Goal: Task Accomplishment & Management: Complete application form

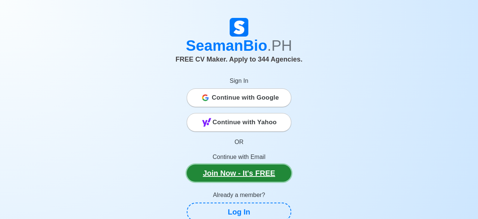
click at [241, 173] on link "Join Now - It's FREE" at bounding box center [239, 173] width 105 height 17
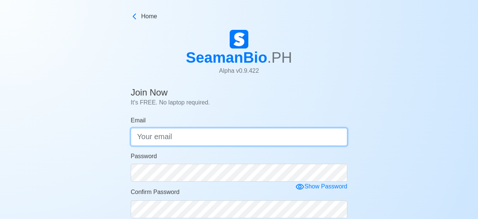
click at [178, 139] on input "Email" at bounding box center [239, 137] width 217 height 18
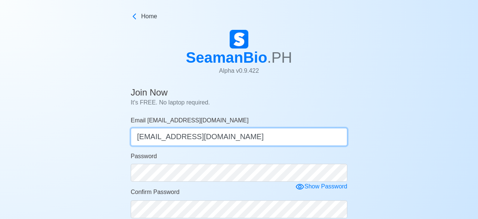
type input "[EMAIL_ADDRESS][DOMAIN_NAME]"
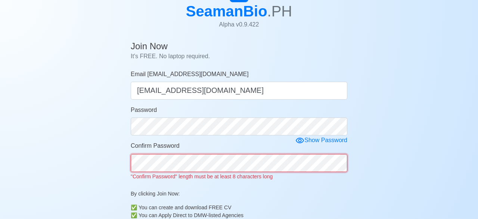
scroll to position [63, 0]
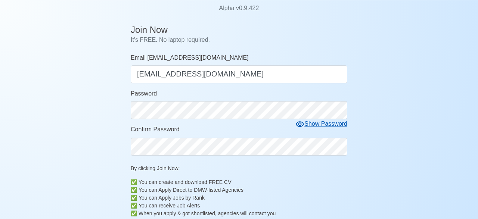
click at [311, 126] on div "Show Password" at bounding box center [321, 123] width 52 height 9
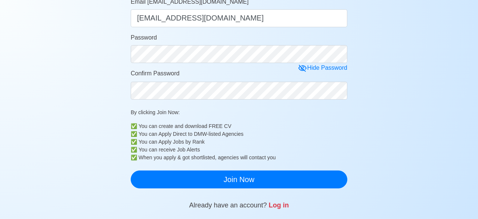
scroll to position [121, 0]
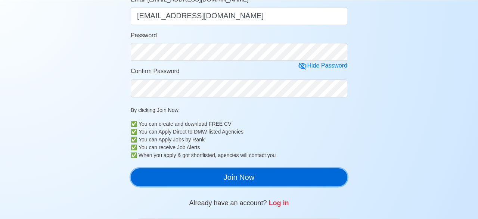
click at [238, 183] on button "Join Now" at bounding box center [239, 177] width 217 height 18
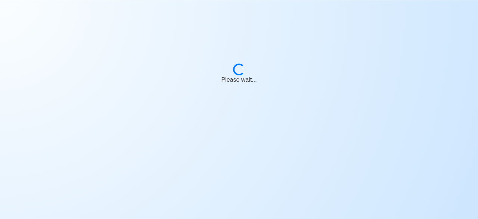
scroll to position [9, 0]
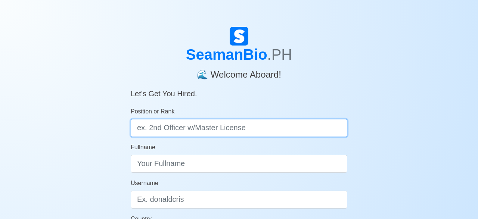
click at [183, 128] on input "Position or Rank" at bounding box center [239, 128] width 217 height 18
type input "d"
type input "Deck Cadet"
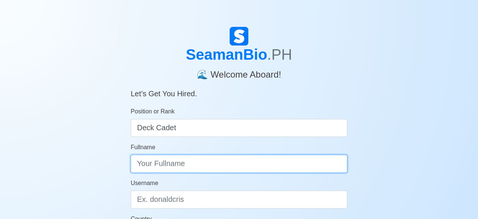
click at [181, 159] on input "Fullname" at bounding box center [239, 164] width 217 height 18
type input "j"
type input "L"
click at [170, 165] on input "Jaime Jr. casiano" at bounding box center [239, 164] width 217 height 18
click at [200, 168] on input "Jaime Jr. Casiano" at bounding box center [239, 164] width 217 height 18
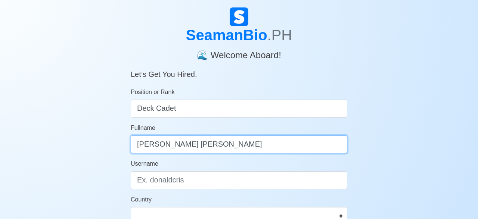
scroll to position [39, 0]
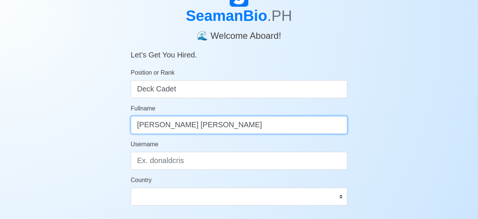
type input "Jaime Jr. Casiano"
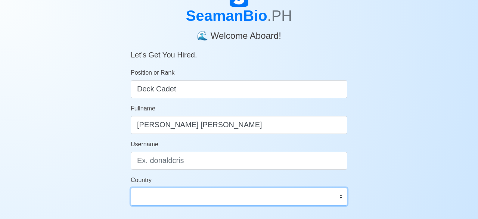
click at [131, 188] on select "Afghanistan Åland Islands Albania Algeria American Samoa Andorra Angola Anguill…" at bounding box center [239, 197] width 217 height 18
select select "PH"
click option "Philippines" at bounding box center [0, 0] width 0 height 0
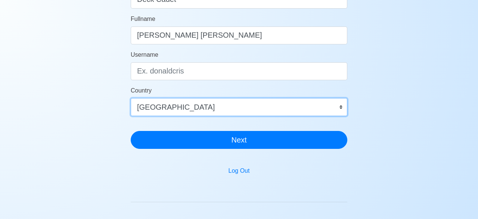
scroll to position [109, 0]
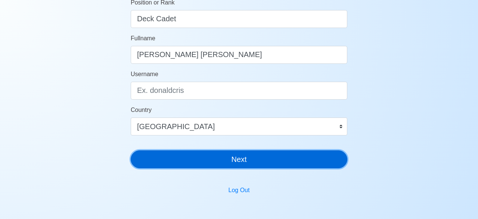
click at [233, 154] on button "Next" at bounding box center [239, 159] width 217 height 18
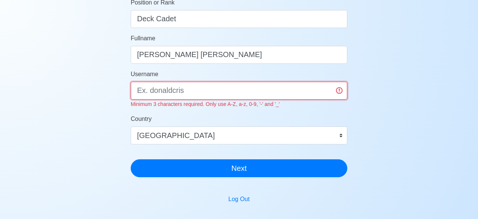
click at [188, 94] on input "Username" at bounding box center [239, 91] width 217 height 18
type input "J"
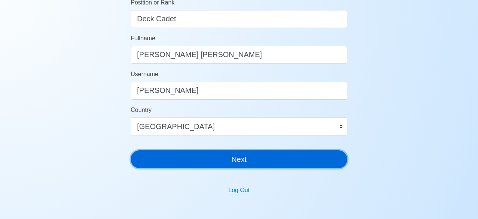
click at [222, 168] on button "Next" at bounding box center [239, 159] width 217 height 18
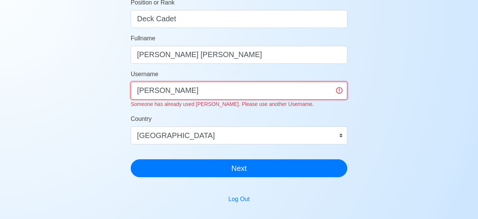
click at [165, 97] on input "Jaime" at bounding box center [239, 91] width 217 height 18
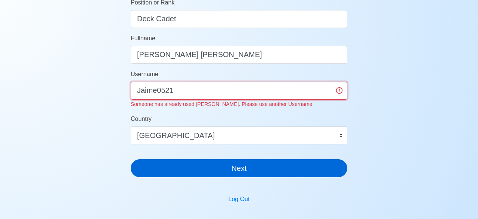
type input "Jaime0521"
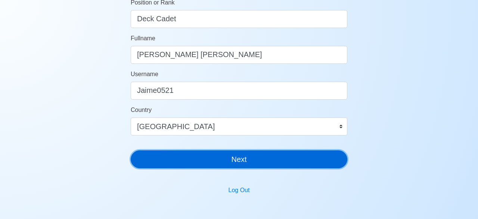
click at [191, 167] on button "Next" at bounding box center [239, 159] width 217 height 18
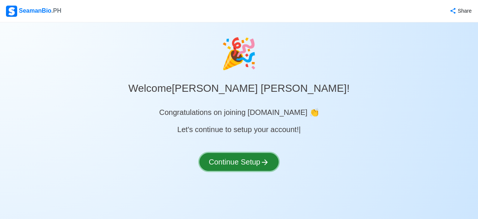
click at [227, 165] on button "Continue Setup" at bounding box center [238, 162] width 79 height 18
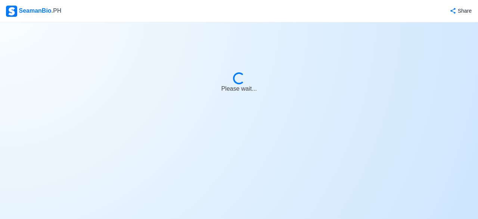
select select "Visible for Hiring"
select select "PH"
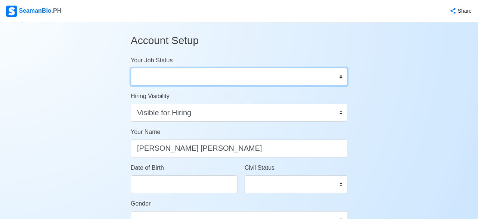
click at [131, 68] on select "Onboard Actively Looking for Job Not Looking for Job" at bounding box center [239, 77] width 217 height 18
select select "Actively Looking for Job"
click option "Actively Looking for Job" at bounding box center [0, 0] width 0 height 0
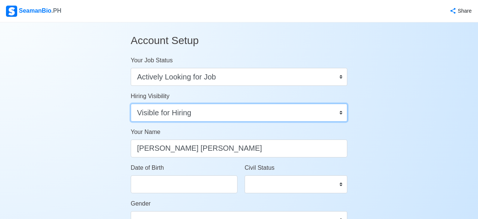
click at [131, 104] on select "Visible for Hiring Not Visible for Hiring" at bounding box center [239, 113] width 217 height 18
click option "Visible for Hiring" at bounding box center [0, 0] width 0 height 0
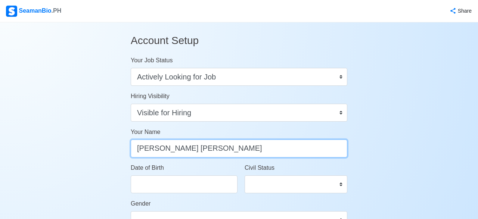
click at [225, 150] on input "Jaime Jr. Casiano" at bounding box center [239, 149] width 217 height 18
type input "Jaime Jr. Casiano Deloraso"
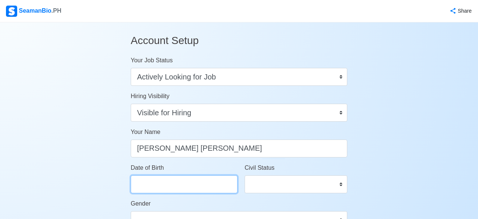
click at [189, 191] on input "Date of Birth" at bounding box center [184, 184] width 107 height 18
select select "****"
select select "*********"
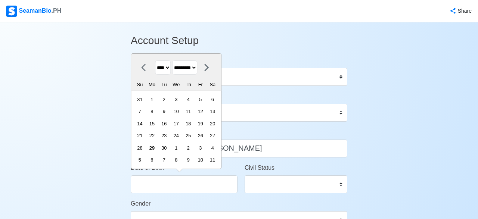
click at [155, 60] on select "**** **** **** **** **** **** **** **** **** **** **** **** **** **** **** ****…" at bounding box center [163, 67] width 16 height 15
select select "****"
click option "****" at bounding box center [0, 0] width 0 height 0
click at [144, 70] on icon at bounding box center [145, 67] width 9 height 9
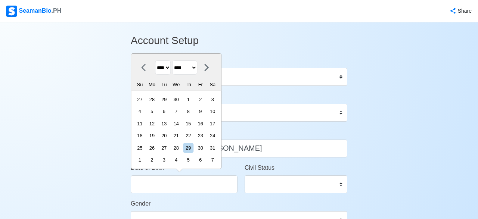
click at [144, 70] on icon at bounding box center [145, 67] width 9 height 9
select select "***"
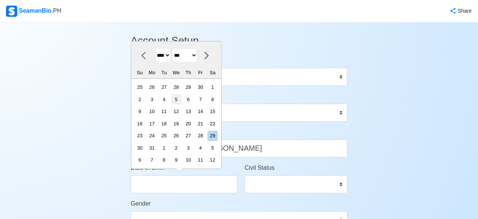
click at [181, 100] on div "5" at bounding box center [176, 99] width 10 height 10
type input "05/05/1999"
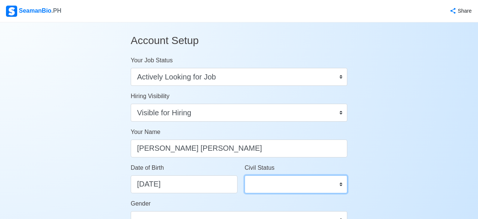
click at [245, 175] on select "Single Married Widowed Separated" at bounding box center [296, 184] width 103 height 18
select select "Single"
click option "Single" at bounding box center [0, 0] width 0 height 0
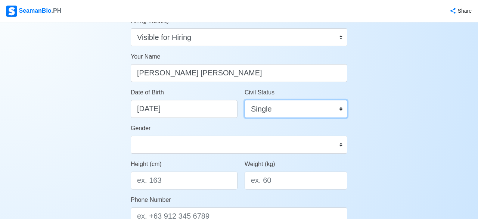
scroll to position [97, 0]
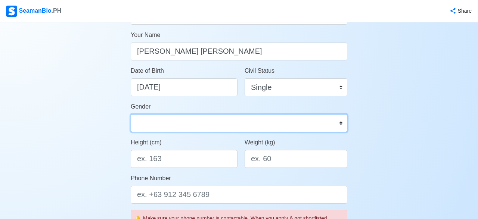
click at [131, 114] on select "Male Female" at bounding box center [239, 123] width 217 height 18
select select "Male"
click option "Male" at bounding box center [0, 0] width 0 height 0
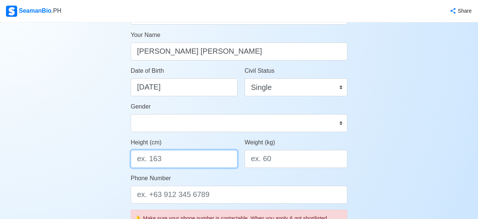
click at [161, 157] on input "Height (cm)" at bounding box center [184, 159] width 107 height 18
click at [159, 159] on input "Height (cm)" at bounding box center [184, 159] width 107 height 18
type input "167.64 cm"
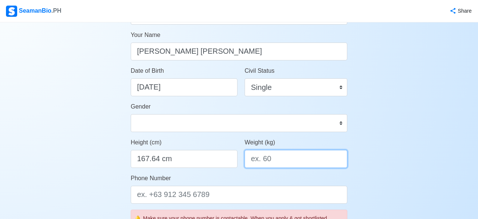
click at [270, 163] on input "Weight (kg)" at bounding box center [296, 159] width 103 height 18
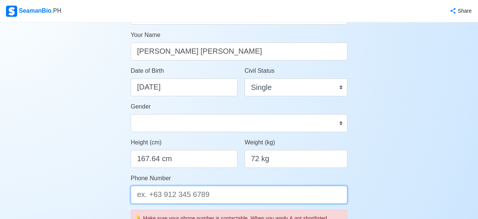
click at [222, 196] on input "Phone Number" at bounding box center [239, 195] width 217 height 18
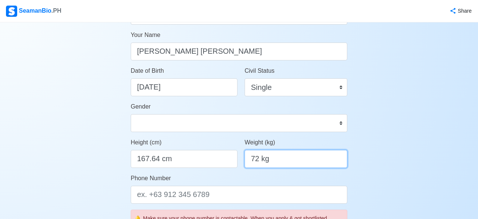
click at [259, 158] on input "72 kg" at bounding box center [296, 159] width 103 height 18
type input "70 kg"
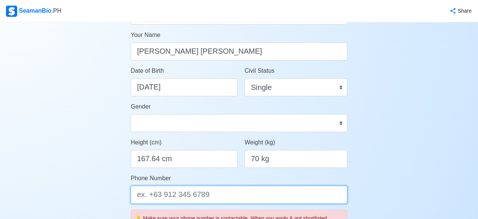
click at [186, 198] on input "Phone Number" at bounding box center [239, 195] width 217 height 18
type input "/"
type input "?"
type input "/"
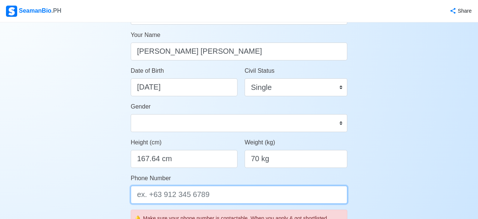
type input "="
type input "+"
type input "="
click at [176, 195] on input "+63 9654987430" at bounding box center [239, 195] width 217 height 18
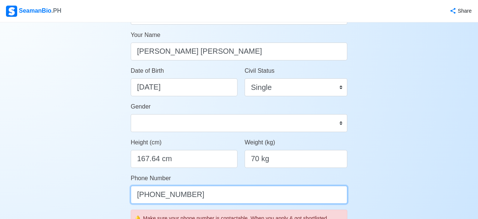
click at [163, 195] on input "+63 965498 7430" at bounding box center [239, 195] width 217 height 18
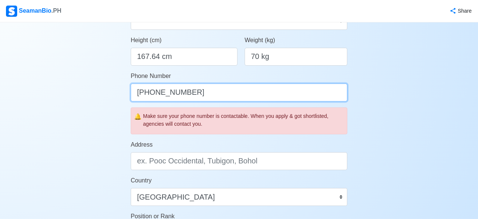
scroll to position [214, 0]
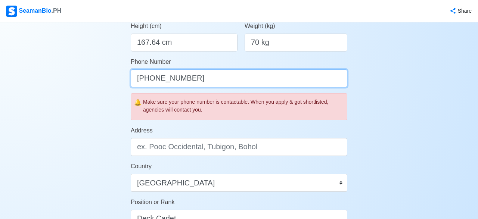
type input "+63 965 498 7430"
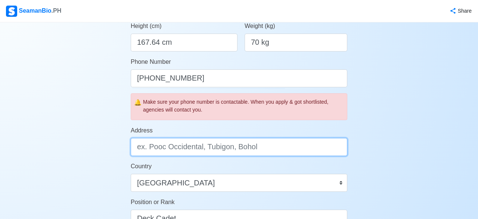
click at [228, 148] on input "Address" at bounding box center [239, 147] width 217 height 18
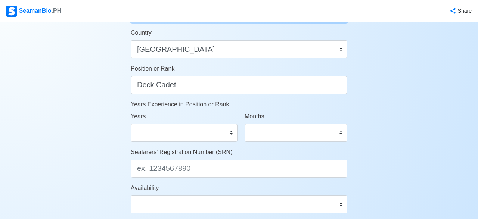
scroll to position [349, 0]
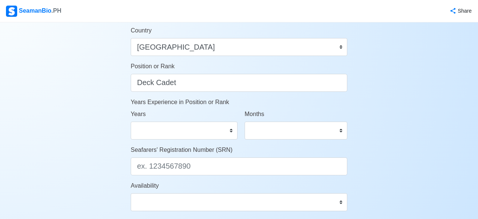
type input "Guintas Hamtic Antique"
click at [131, 122] on select "0 1 2 3 4 5 6 7 8 9 10 11 12 13 14 15 16 17 18 19 20 21 22 23 24 25 26 27 28 29…" at bounding box center [184, 131] width 107 height 18
select select "1"
click option "1" at bounding box center [0, 0] width 0 height 0
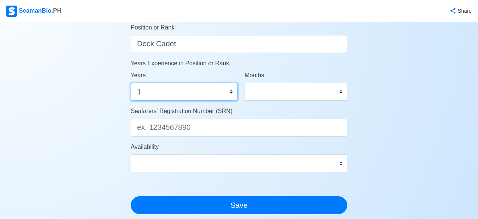
scroll to position [408, 0]
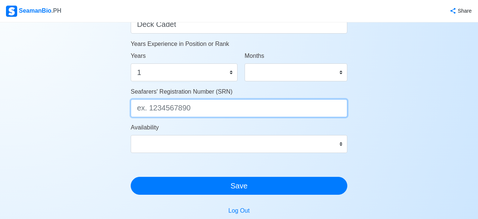
click at [215, 110] on input "Seafarers' Registration Number (SRN)" at bounding box center [239, 108] width 217 height 18
type input "9905050070"
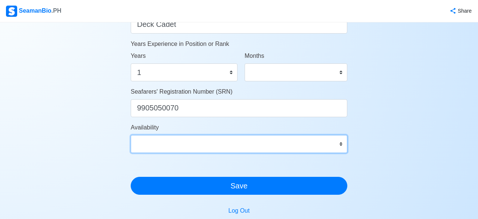
click at [131, 135] on select "Immediate Oct 2025 Nov 2025 Dec 2025 Jan 2026 Feb 2026 Mar 2026 Apr 2026 May 20…" at bounding box center [239, 144] width 217 height 18
select select "4102416000000"
click option "Immediate" at bounding box center [0, 0] width 0 height 0
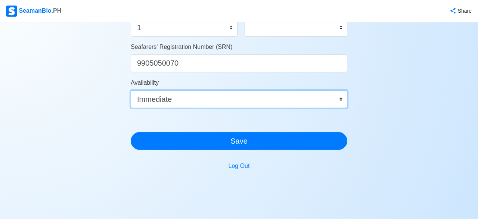
scroll to position [466, 0]
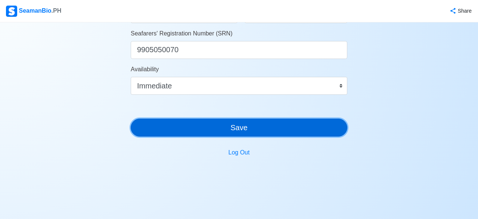
click at [256, 131] on button "Save" at bounding box center [239, 128] width 217 height 18
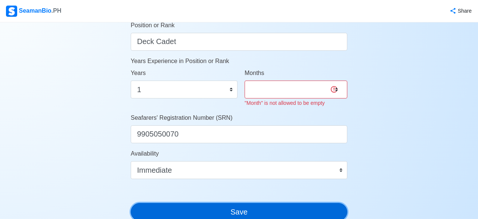
scroll to position [369, 0]
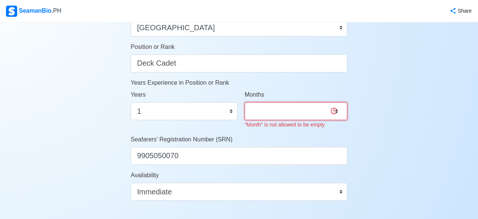
click at [245, 102] on select "0 1 2 3 4 5 6 7 8 9 10 11" at bounding box center [296, 111] width 103 height 18
select select "1"
click option "1" at bounding box center [0, 0] width 0 height 0
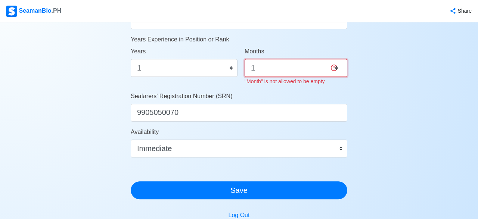
scroll to position [408, 0]
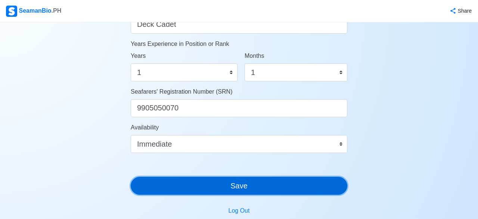
click at [214, 193] on button "Save" at bounding box center [239, 186] width 217 height 18
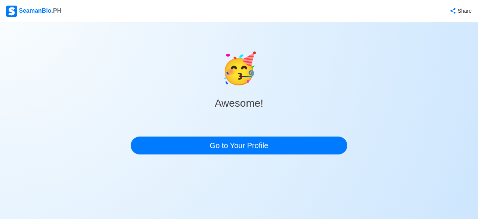
scroll to position [0, 0]
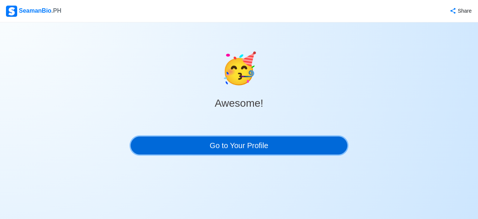
click at [231, 144] on link "Go to Your Profile" at bounding box center [239, 146] width 217 height 18
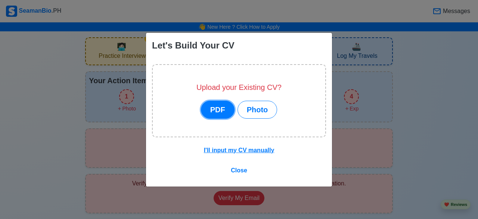
click at [226, 116] on button "PDF" at bounding box center [218, 110] width 34 height 18
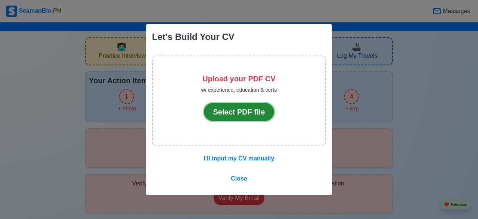
click at [233, 116] on button "Select PDF file" at bounding box center [239, 112] width 71 height 18
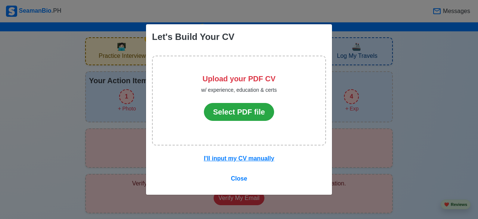
click at [349, 96] on div "Let's Build Your CV Upload your PDF CV w/ experience, education & certs Select …" at bounding box center [239, 109] width 478 height 219
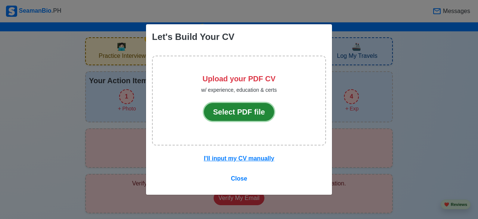
click at [251, 112] on button "Select PDF file" at bounding box center [239, 112] width 71 height 18
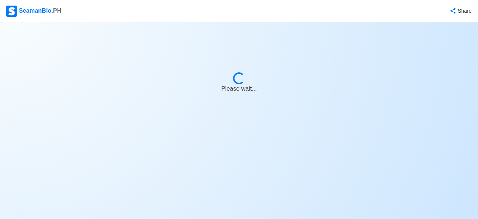
select select "Actively Looking for Job"
select select "Visible for Hiring"
select select "Single"
select select "Male"
select select "PH"
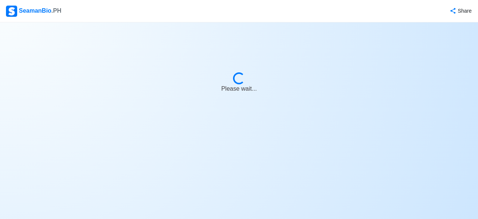
select select "1"
select select "4102416000000"
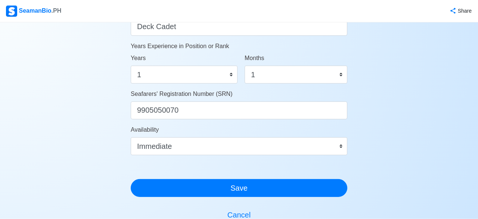
scroll to position [404, 0]
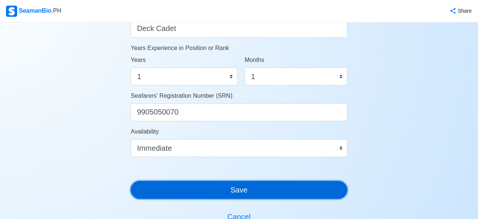
click at [264, 190] on button "Save" at bounding box center [239, 190] width 217 height 18
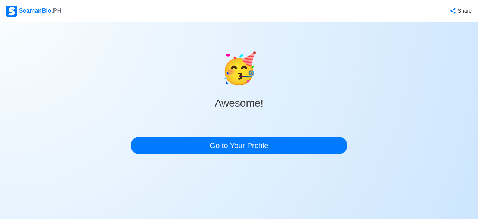
scroll to position [0, 0]
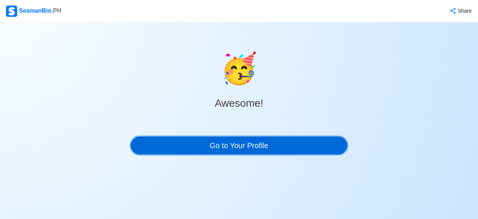
click at [239, 145] on link "Go to Your Profile" at bounding box center [239, 146] width 217 height 18
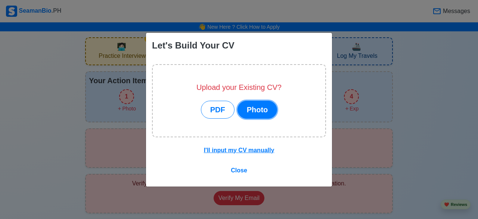
click at [254, 106] on button "Photo" at bounding box center [257, 110] width 40 height 18
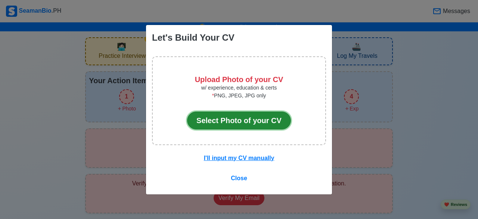
click at [241, 121] on button "Select Photo of your CV" at bounding box center [239, 121] width 104 height 18
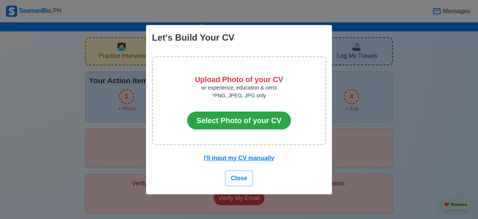
click at [240, 176] on span "Close" at bounding box center [239, 178] width 16 height 6
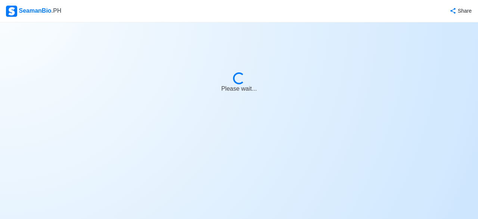
select select "Actively Looking for Job"
select select "Visible for Hiring"
select select "Single"
select select "Male"
select select "PH"
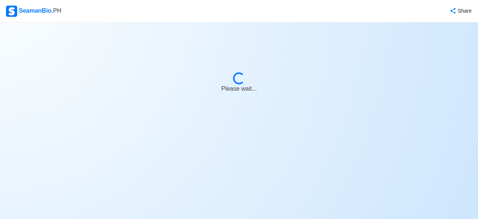
select select "1"
select select "4102416000000"
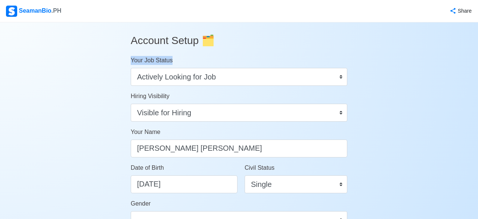
drag, startPoint x: 309, startPoint y: 53, endPoint x: 1, endPoint y: 72, distance: 309.3
drag, startPoint x: 1, startPoint y: 72, endPoint x: 378, endPoint y: 131, distance: 382.1
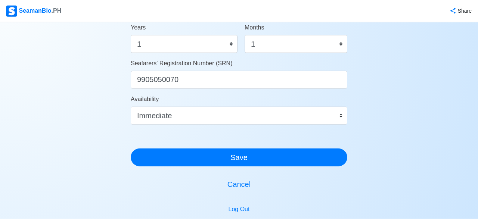
scroll to position [446, 0]
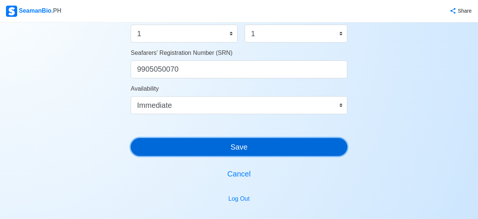
click at [239, 154] on button "Save" at bounding box center [239, 147] width 217 height 18
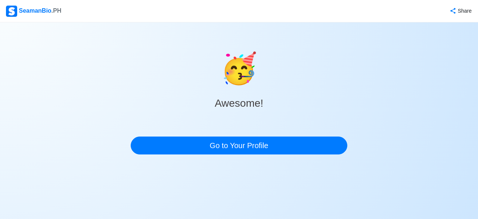
scroll to position [0, 0]
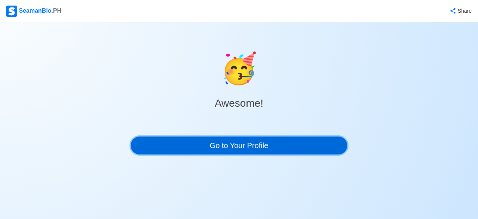
click at [240, 147] on link "Go to Your Profile" at bounding box center [239, 146] width 217 height 18
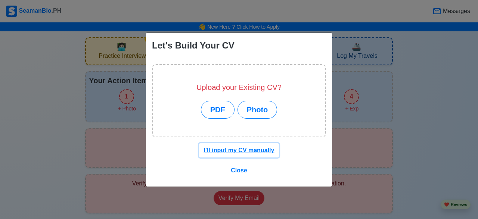
click at [219, 151] on u "I'll input my CV manually" at bounding box center [239, 150] width 71 height 6
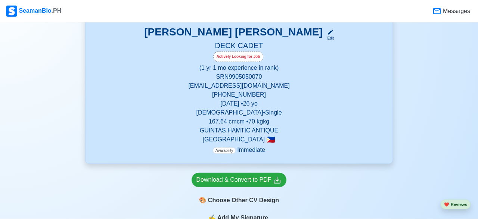
scroll to position [261, 0]
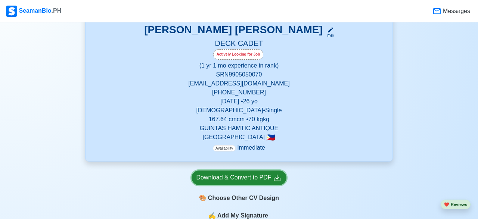
click at [279, 180] on icon at bounding box center [277, 178] width 9 height 9
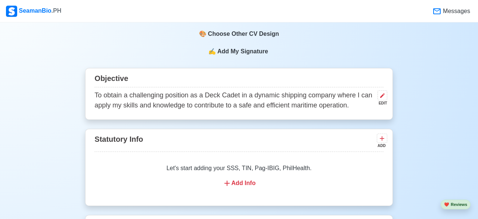
scroll to position [445, 0]
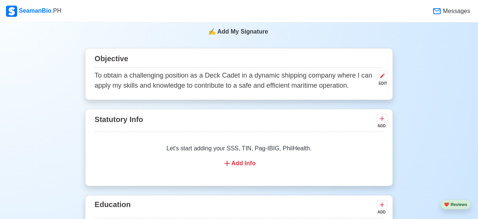
click at [387, 81] on div "Objective To obtain a challenging position as a Deck Cadet in a dynamic shippin…" at bounding box center [238, 74] width 307 height 52
click at [383, 81] on div "EDIT" at bounding box center [380, 84] width 13 height 6
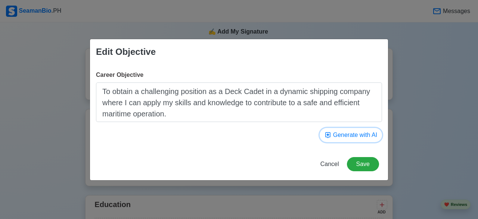
click at [357, 135] on button "Generate with AI" at bounding box center [351, 135] width 62 height 14
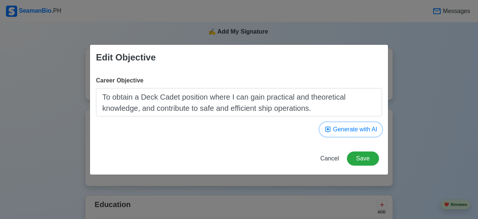
click at [357, 135] on button "Generate with AI" at bounding box center [351, 129] width 62 height 14
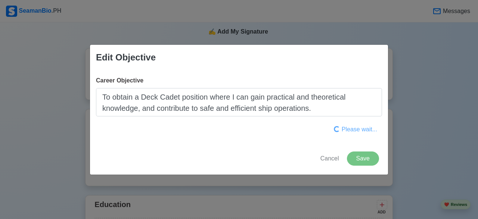
type textarea "To contribute my skills and knowledge in maintaining a safe and efficient deck …"
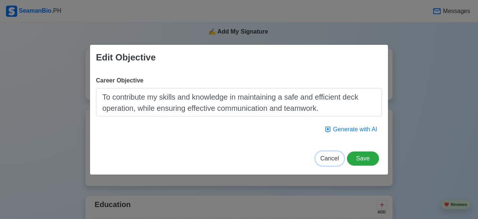
click at [332, 159] on span "Cancel" at bounding box center [329, 158] width 19 height 6
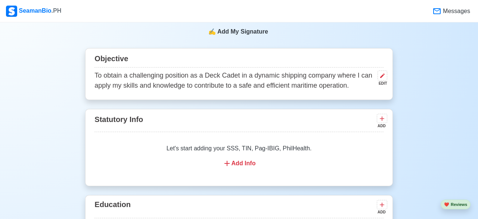
scroll to position [261, 0]
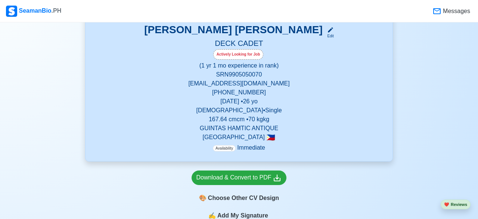
click at [247, 42] on h5 "DECK CADET" at bounding box center [238, 44] width 289 height 10
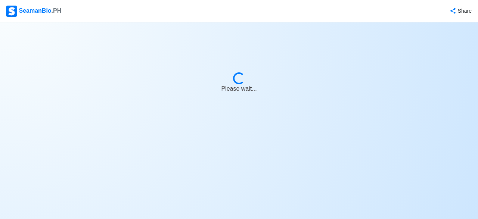
select select "Actively Looking for Job"
select select "Visible for Hiring"
select select "Single"
select select "Male"
select select "PH"
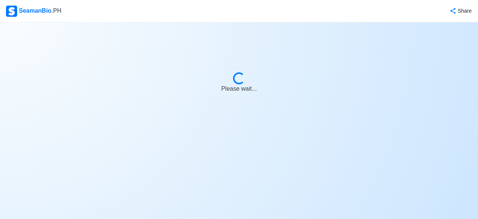
select select "1"
select select "4102416000000"
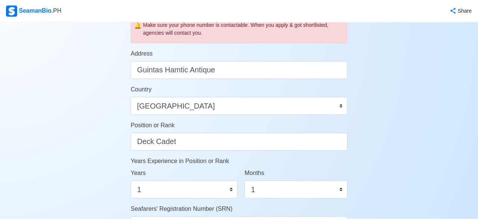
scroll to position [291, 0]
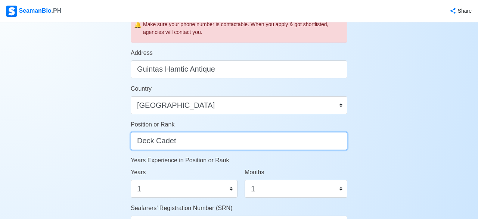
click at [209, 145] on input "Deck Cadet" at bounding box center [239, 141] width 217 height 18
type input "D"
type input "d"
type input "Deck Cadet"
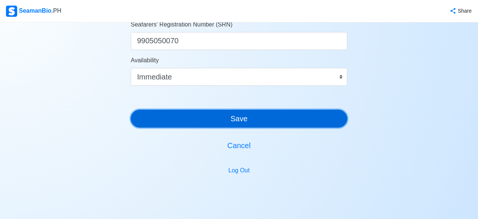
click at [323, 121] on button "Save" at bounding box center [239, 119] width 217 height 18
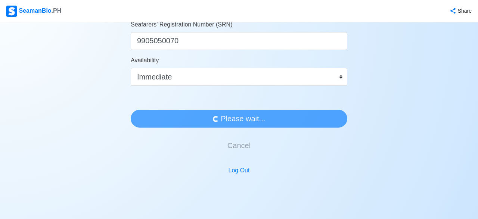
scroll to position [0, 0]
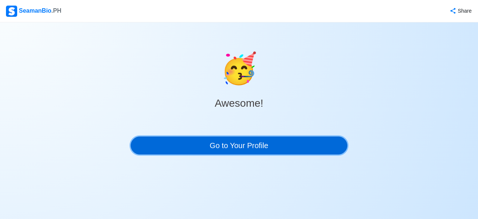
click at [242, 149] on link "Go to Your Profile" at bounding box center [239, 146] width 217 height 18
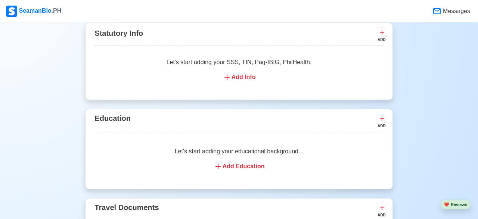
scroll to position [552, 0]
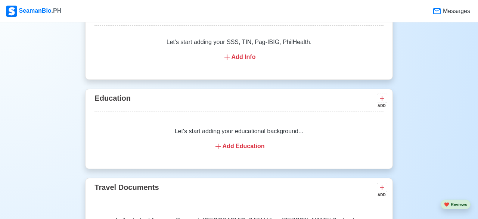
click at [252, 150] on div "Add Education" at bounding box center [238, 146] width 271 height 9
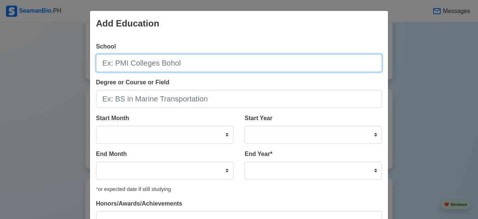
click at [135, 63] on input "School" at bounding box center [239, 63] width 286 height 18
type input "University of Antique"
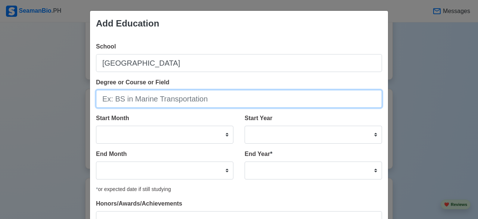
click at [151, 102] on input "Degree or Course or Field" at bounding box center [239, 99] width 286 height 18
type input "b"
type input "B"
type input "BS Marine Transportation"
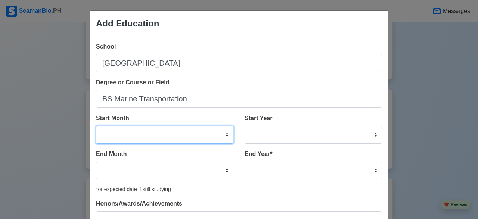
click at [96, 126] on select "January February March April May June July August September October November De…" at bounding box center [164, 135] width 137 height 18
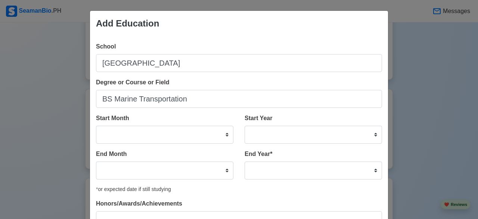
click at [0, 186] on div "Add Education School University of Antique Degree or Course or Field BS Marine …" at bounding box center [239, 109] width 478 height 219
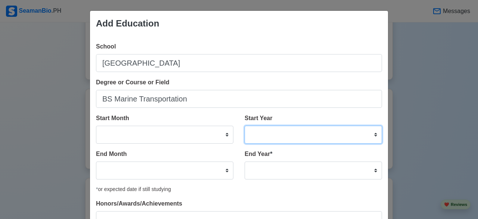
click at [245, 126] on select "2025 2024 2023 2022 2021 2020 2019 2018 2017 2016 2015 2014 2013 2012 2011 2010…" at bounding box center [313, 135] width 137 height 18
select select "2018"
click option "2018" at bounding box center [0, 0] width 0 height 0
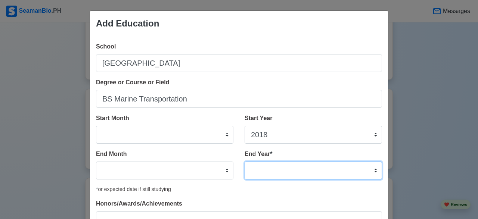
click at [245, 162] on select "2035 2034 2033 2032 2031 2030 2029 2028 2027 2026 2025 2024 2023 2022 2021 2020…" at bounding box center [313, 171] width 137 height 18
select select "2022"
click option "2022" at bounding box center [0, 0] width 0 height 0
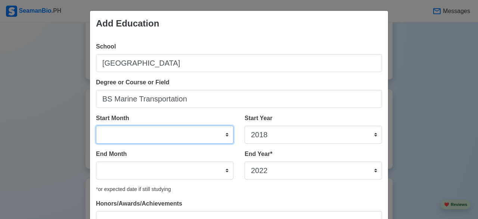
click at [96, 126] on select "January February March April May June July August September October November De…" at bounding box center [164, 135] width 137 height 18
select select "August"
click option "August" at bounding box center [0, 0] width 0 height 0
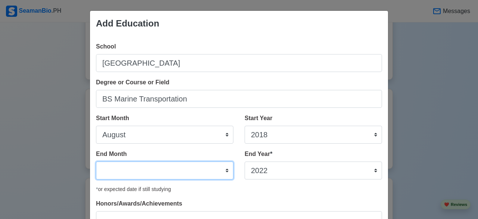
click at [96, 162] on select "January February March April May June July August September October November De…" at bounding box center [164, 171] width 137 height 18
select select "March"
click option "March" at bounding box center [0, 0] width 0 height 0
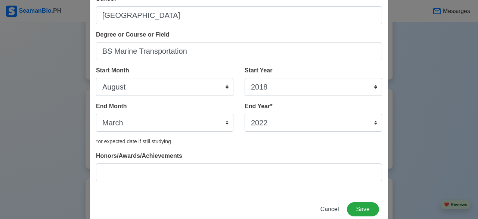
scroll to position [64, 0]
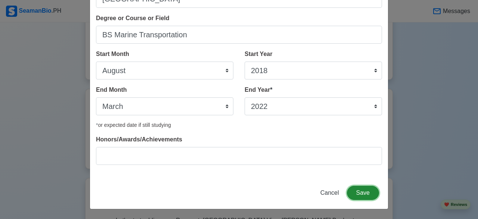
click at [362, 193] on button "Save" at bounding box center [363, 193] width 32 height 14
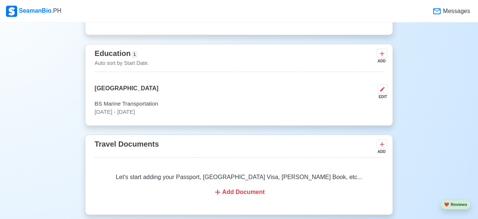
scroll to position [610, 0]
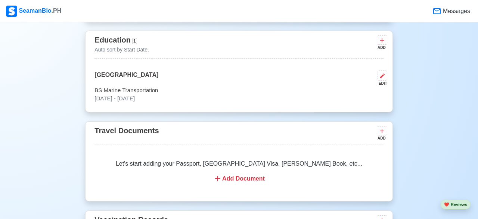
click at [261, 182] on div "Add Document" at bounding box center [238, 178] width 271 height 9
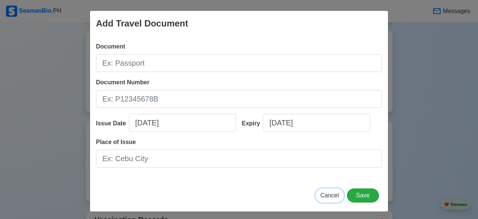
click at [328, 192] on span "Cancel" at bounding box center [329, 195] width 19 height 6
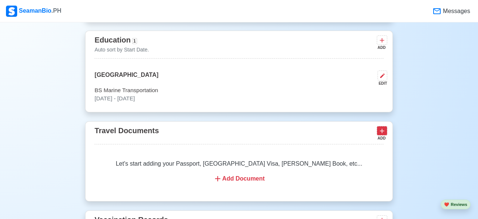
click at [384, 132] on icon at bounding box center [381, 130] width 7 height 7
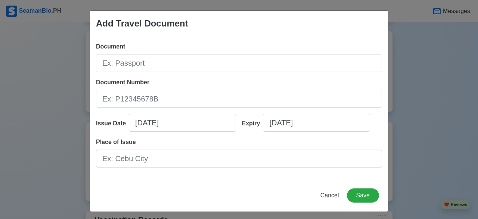
scroll to position [3, 0]
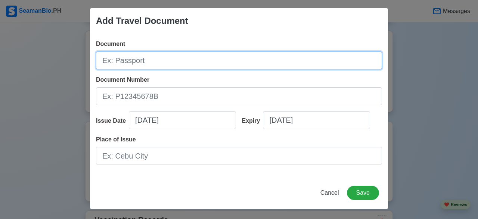
click at [167, 65] on input "Document" at bounding box center [239, 61] width 286 height 18
type input "p"
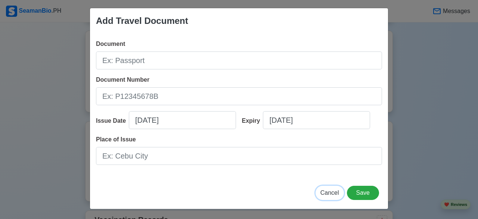
click at [331, 192] on span "Cancel" at bounding box center [329, 193] width 19 height 6
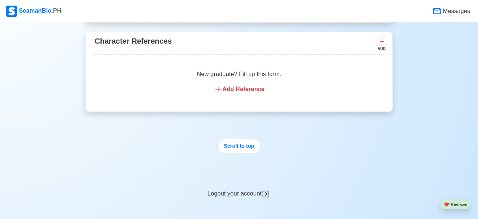
scroll to position [1270, 0]
